Goal: Task Accomplishment & Management: Manage account settings

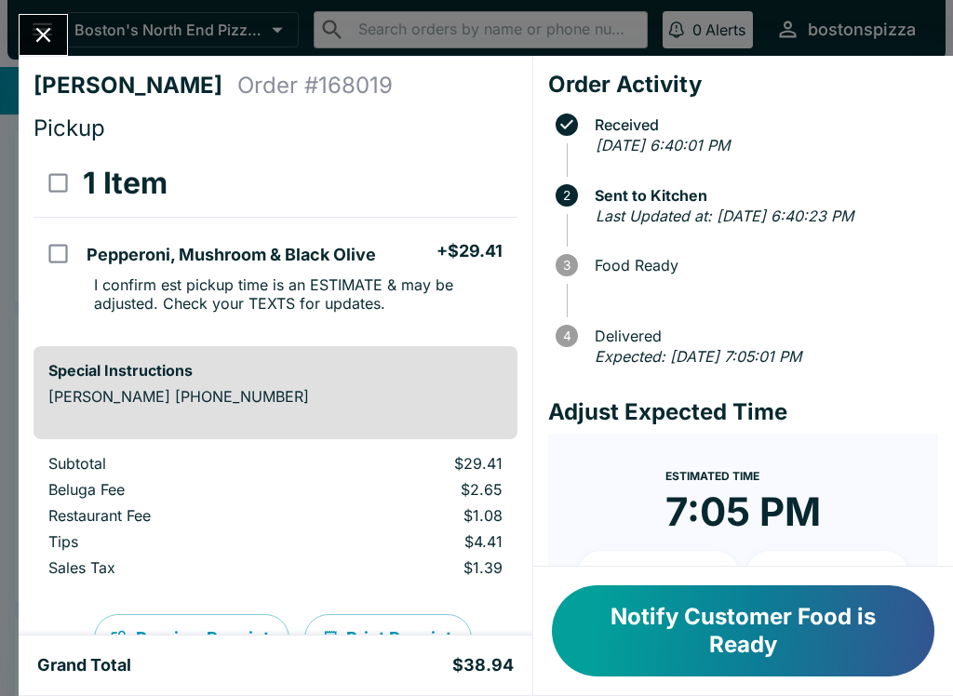
click at [49, 39] on icon "Close" at bounding box center [43, 34] width 25 height 25
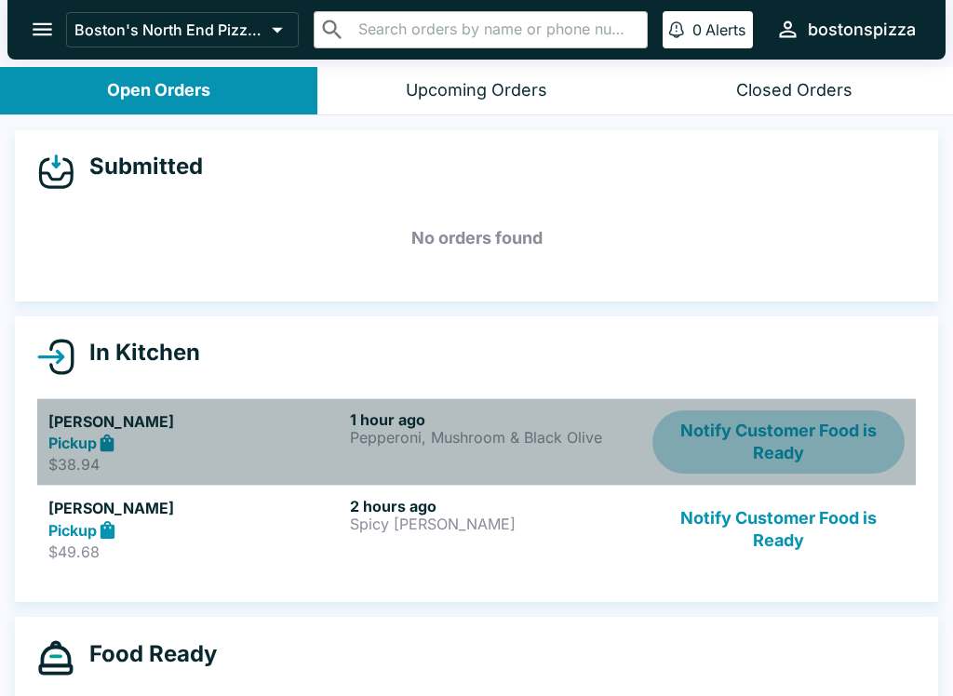
click at [818, 435] on button "Notify Customer Food is Ready" at bounding box center [778, 442] width 252 height 64
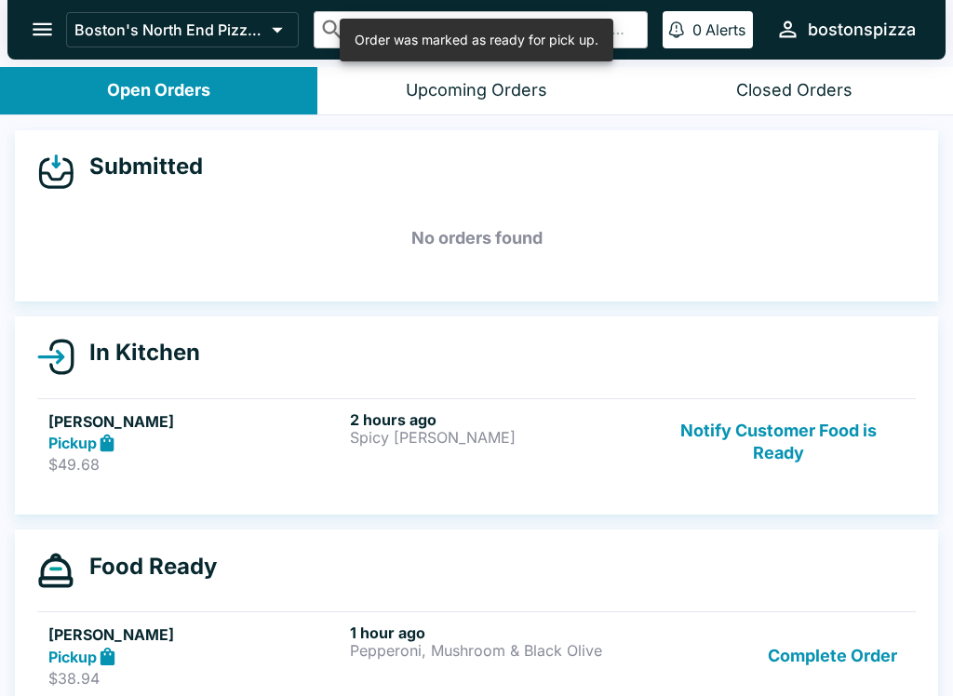
click at [790, 441] on button "Notify Customer Food is Ready" at bounding box center [778, 442] width 252 height 64
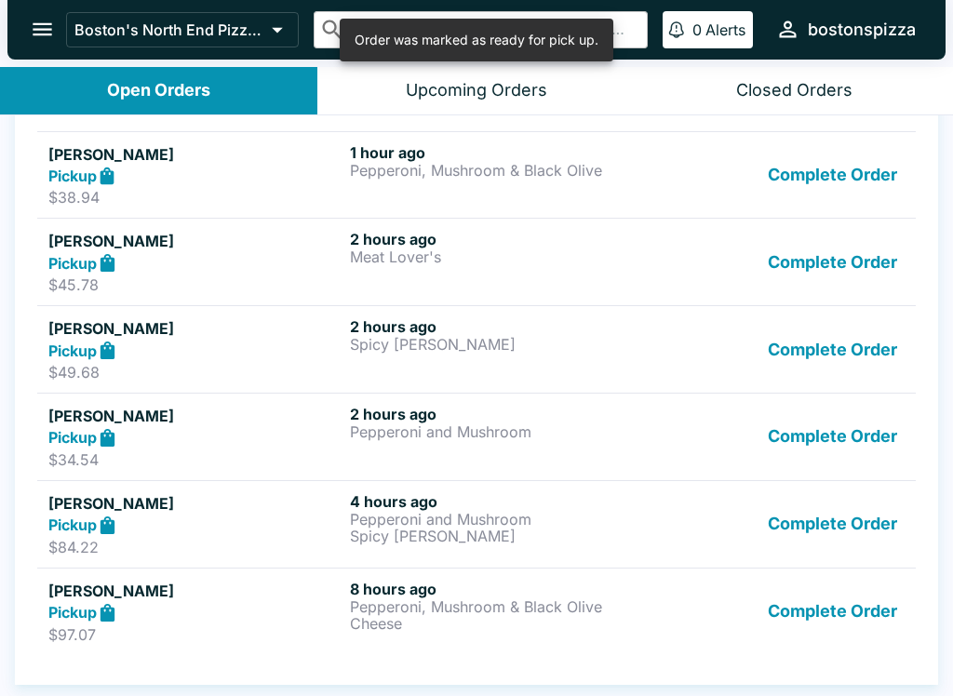
click at [856, 616] on button "Complete Order" at bounding box center [832, 612] width 144 height 64
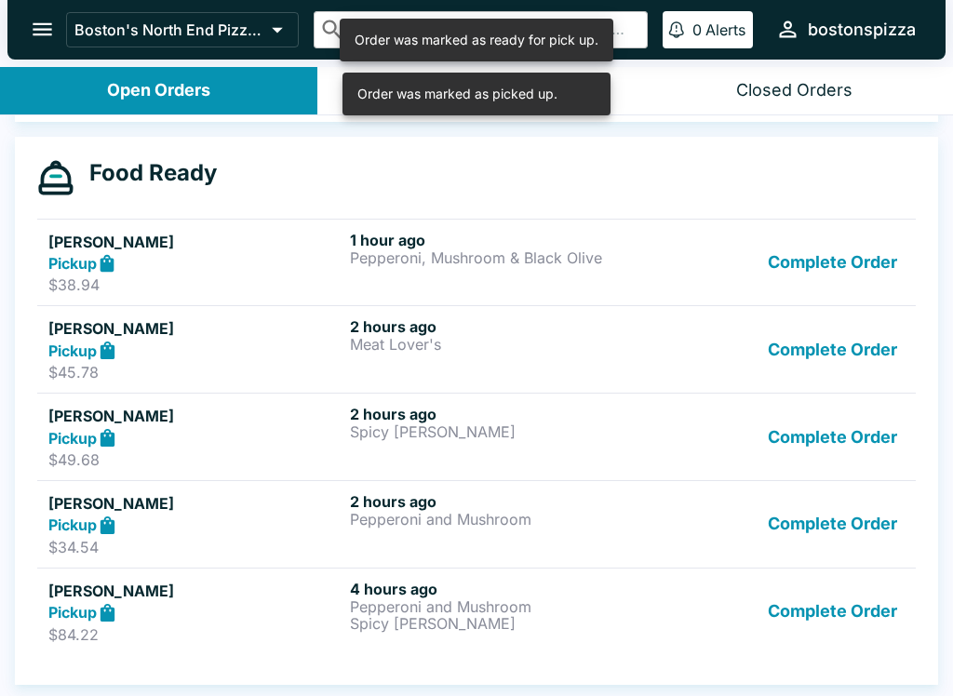
click at [824, 618] on button "Complete Order" at bounding box center [832, 612] width 144 height 64
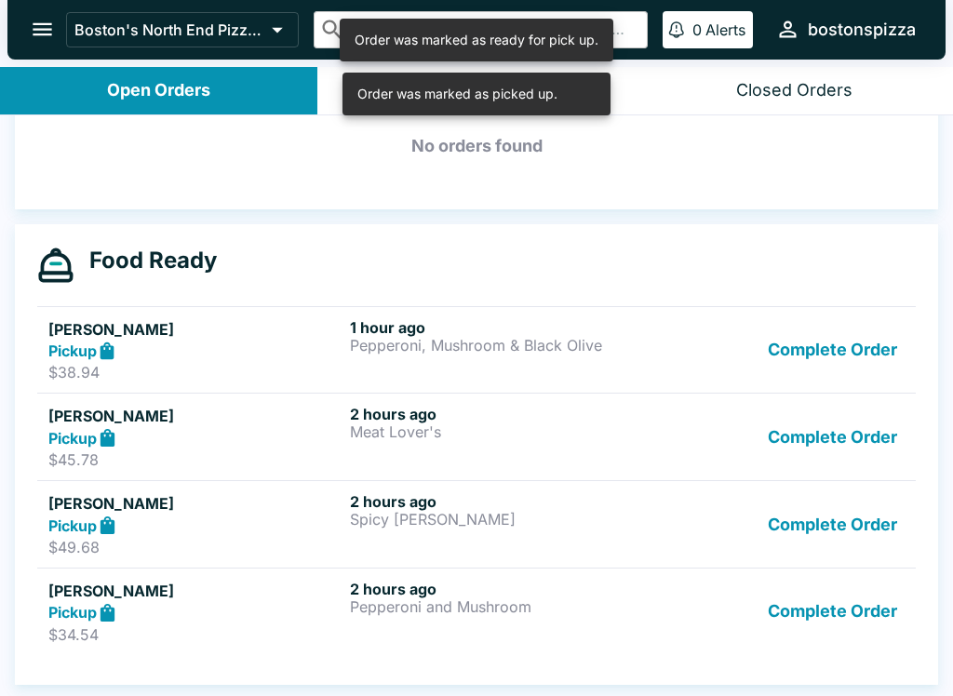
click at [836, 610] on button "Complete Order" at bounding box center [832, 612] width 144 height 64
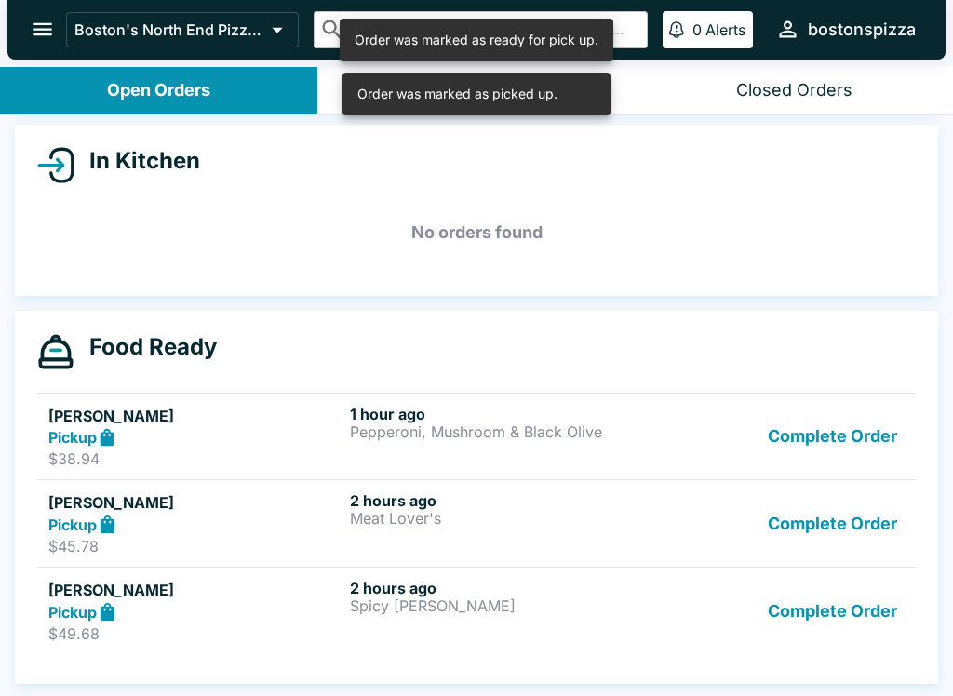
click at [838, 609] on button "Complete Order" at bounding box center [832, 611] width 144 height 64
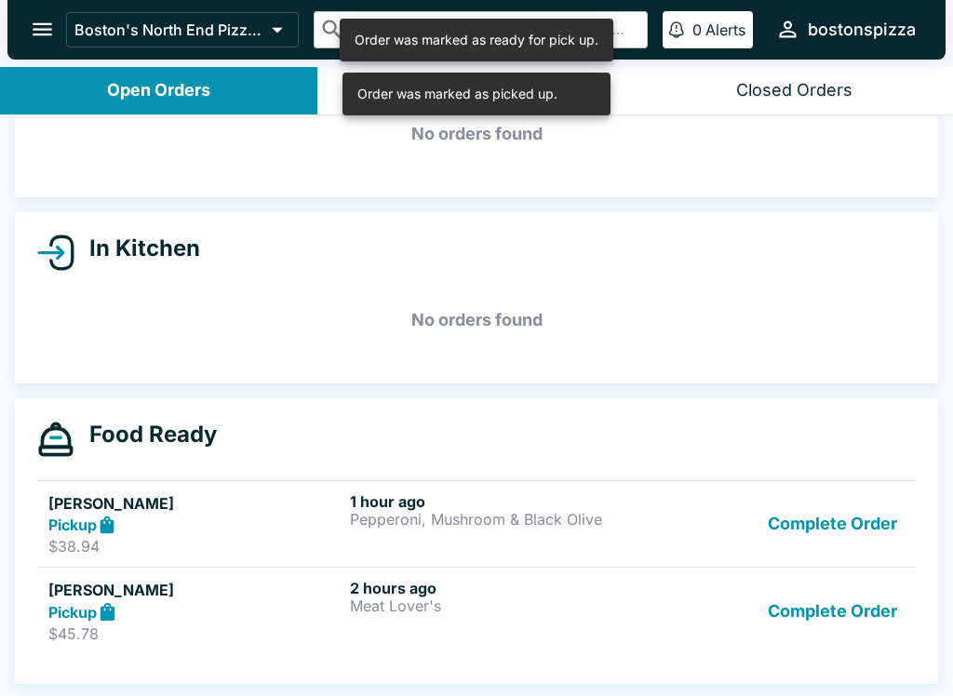
click at [849, 602] on button "Complete Order" at bounding box center [832, 611] width 144 height 64
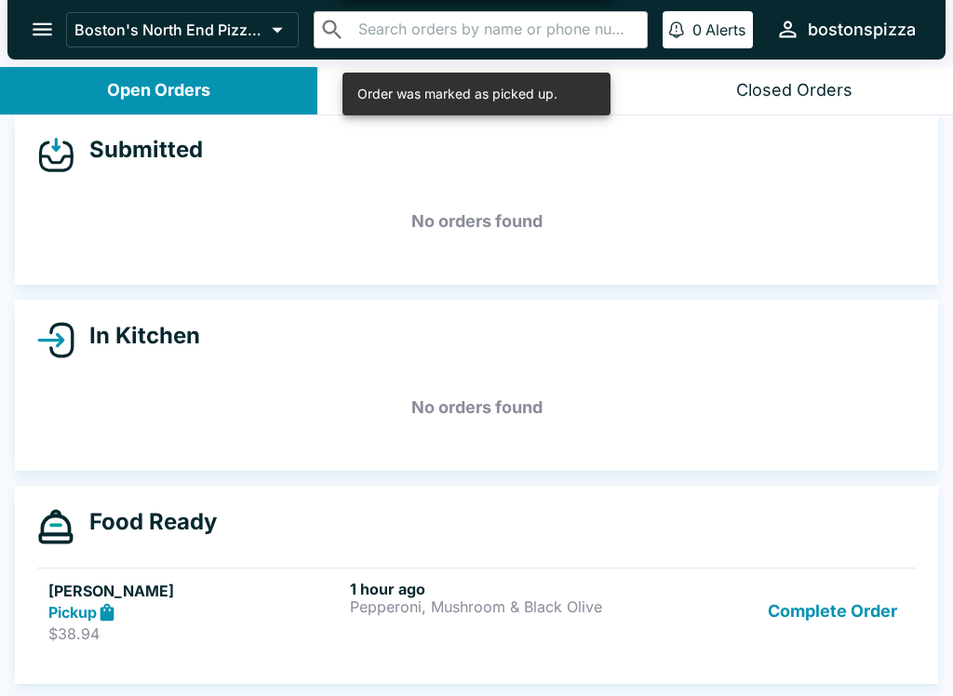
scroll to position [17, 0]
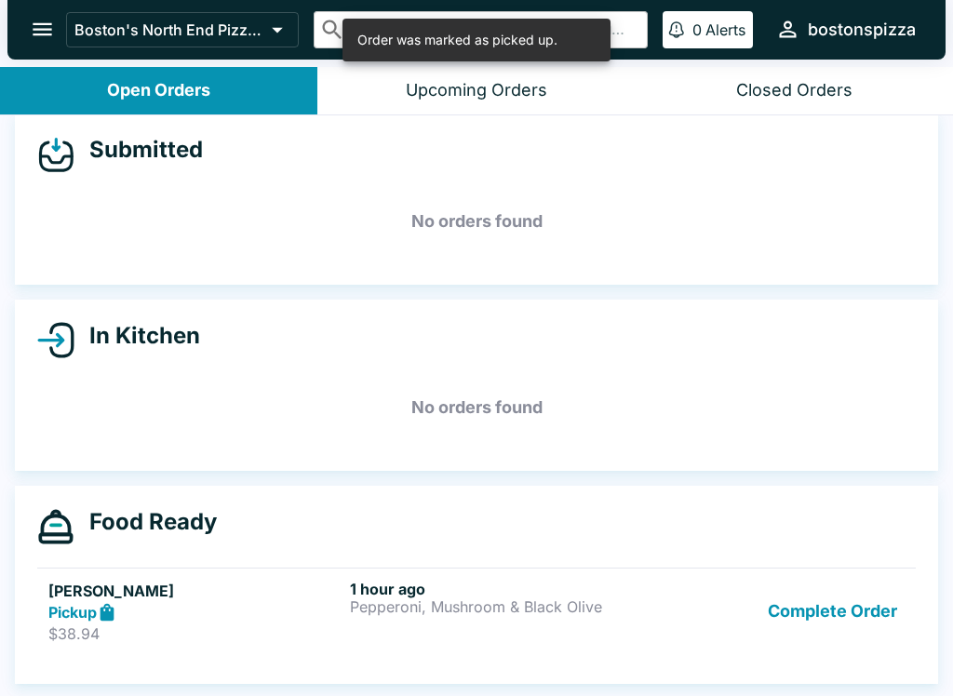
click at [820, 599] on button "Complete Order" at bounding box center [832, 612] width 144 height 64
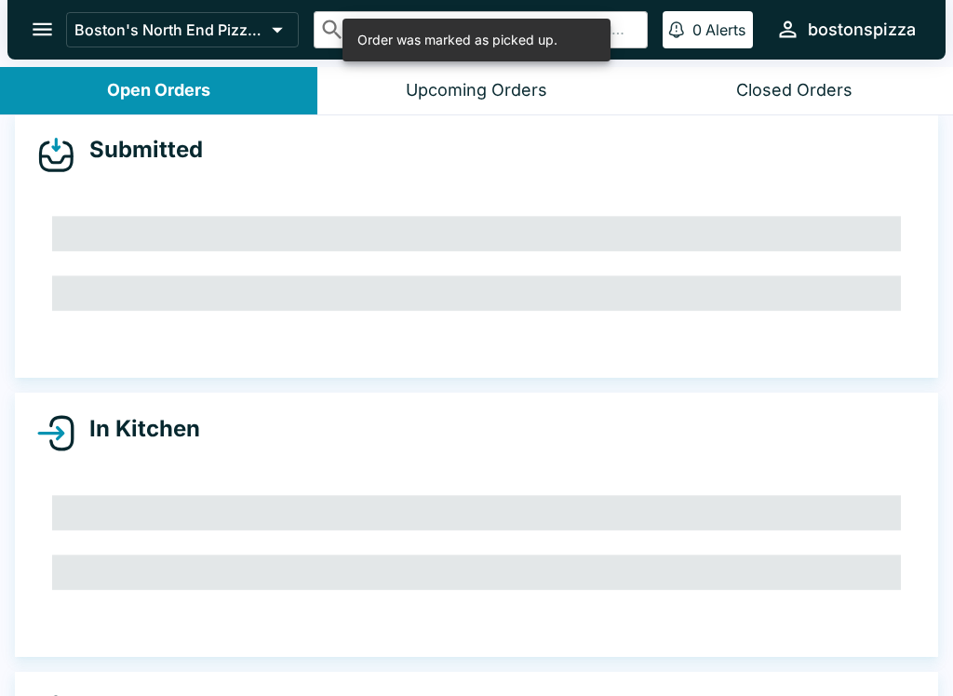
scroll to position [0, 0]
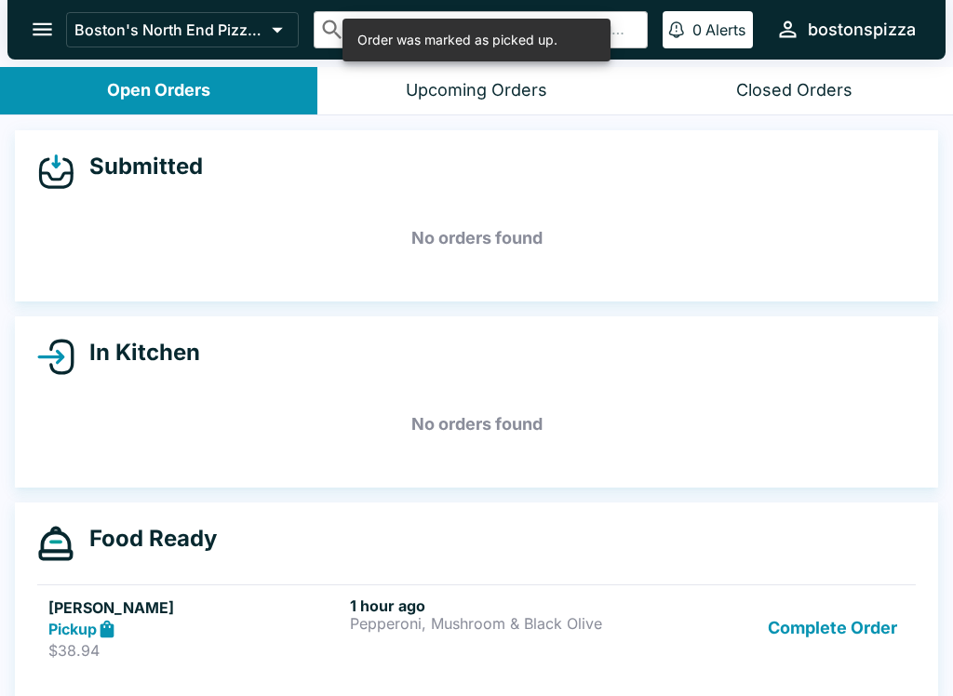
click at [47, 42] on icon "open drawer" at bounding box center [42, 29] width 25 height 25
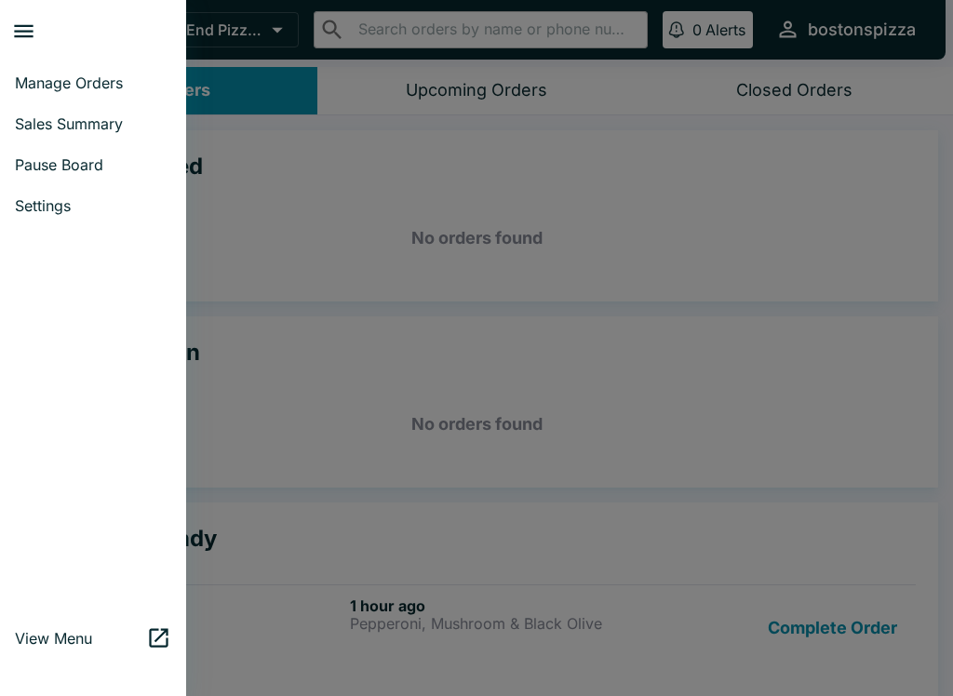
click at [123, 132] on span "Sales Summary" at bounding box center [93, 123] width 156 height 19
select select "03:00"
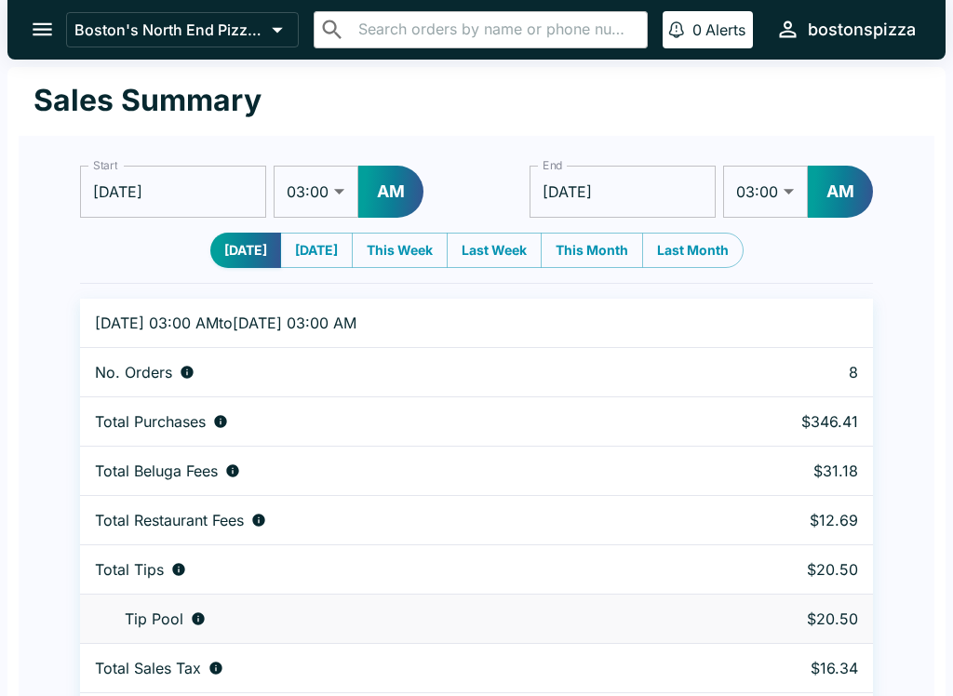
scroll to position [57, 0]
